Goal: Transaction & Acquisition: Purchase product/service

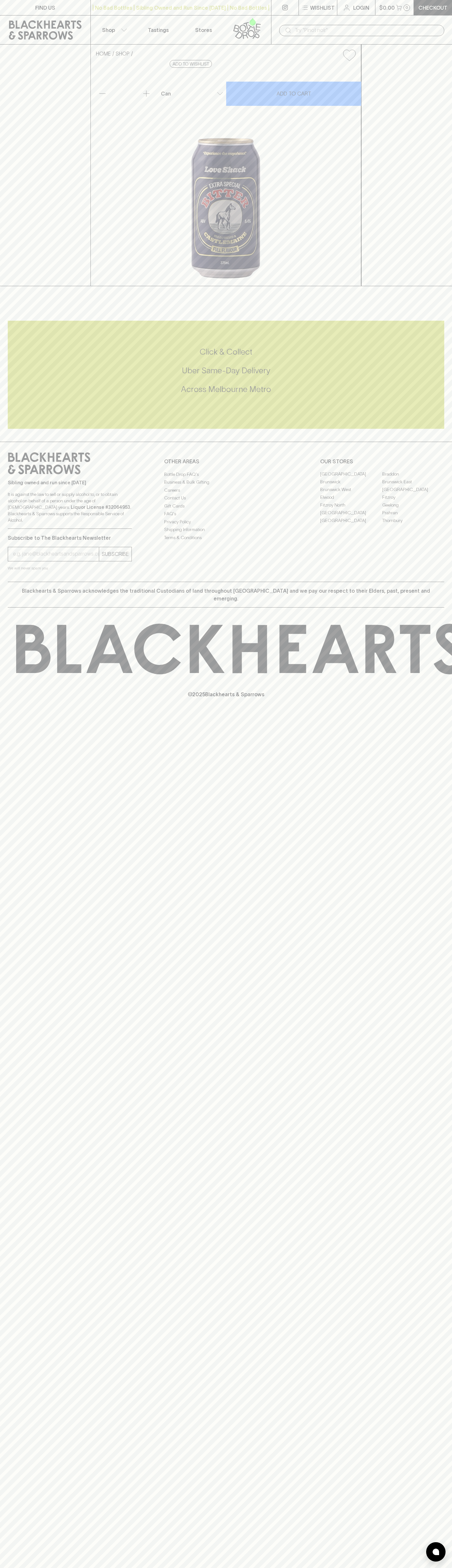
click at [127, 0] on div "| No Bad Bottles | Sibling Owned and Run Since 2006 | No Bad Bottles | Sibling …" at bounding box center [180, 7] width 181 height 15
click at [429, 231] on div "HOME SHOP Love Shack ESB $6.50 Add to wishlist 10% discount when purchasing 6 o…" at bounding box center [226, 165] width 452 height 242
click at [319, 1567] on html "FIND US | No Bad Bottles | Sibling Owned and Run Since 2006 | No Bad Bottles | …" at bounding box center [226, 784] width 452 height 1568
click at [1, 715] on div "© 2025 Blackhearts & Sparrows" at bounding box center [226, 660] width 452 height 107
